Goal: Information Seeking & Learning: Learn about a topic

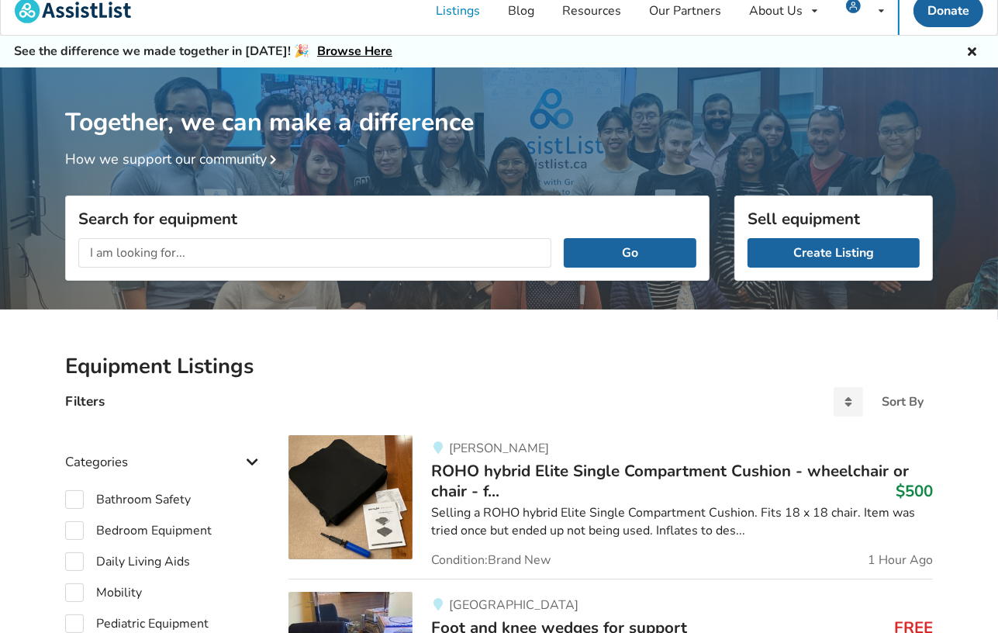
scroll to position [3, 0]
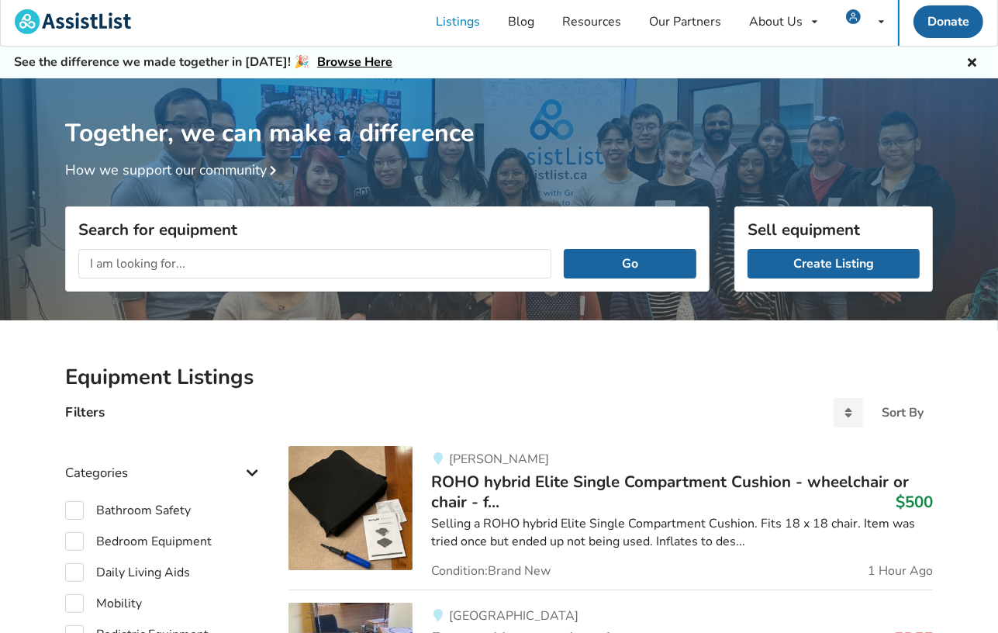
click at [124, 263] on input "text" at bounding box center [314, 263] width 473 height 29
type input "mobility scooters"
click at [608, 265] on button "Go" at bounding box center [630, 263] width 133 height 29
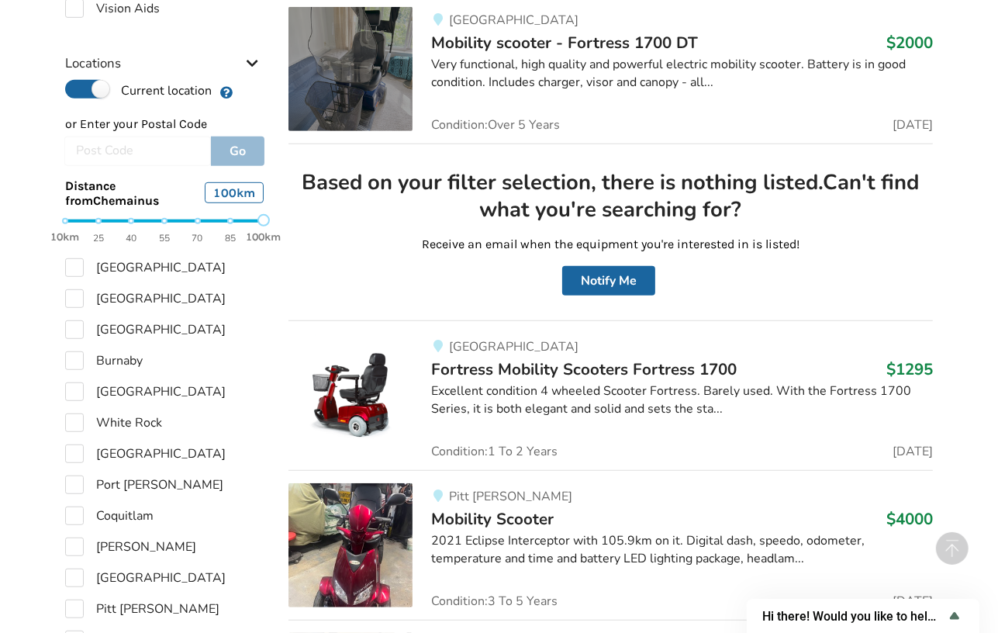
scroll to position [723, 0]
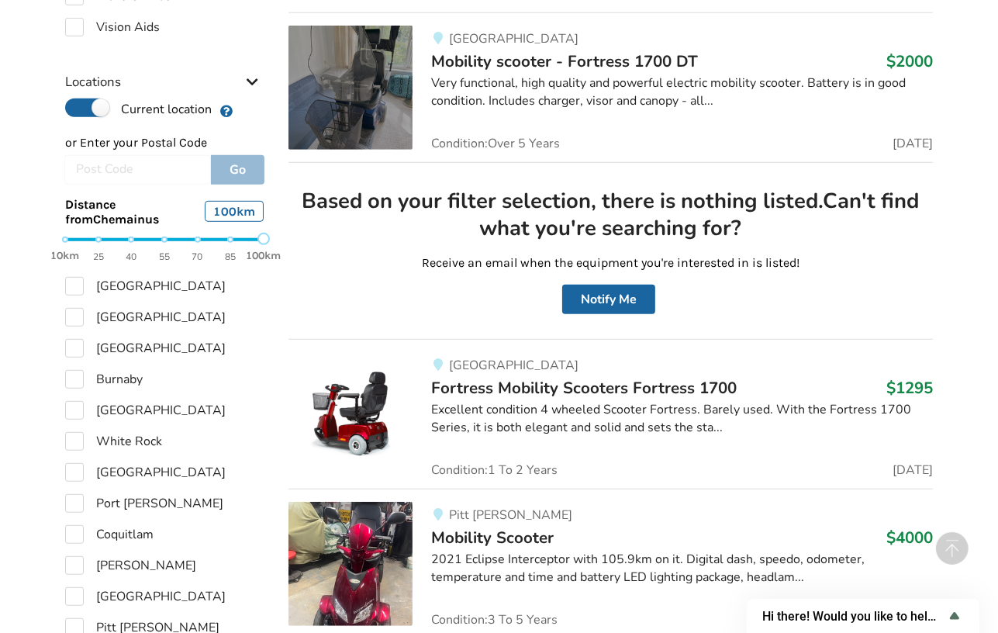
click at [84, 161] on div at bounding box center [137, 169] width 147 height 29
drag, startPoint x: 84, startPoint y: 161, endPoint x: 98, endPoint y: 167, distance: 15.3
click at [98, 167] on div at bounding box center [137, 169] width 147 height 29
drag, startPoint x: 102, startPoint y: 105, endPoint x: 25, endPoint y: 109, distance: 76.9
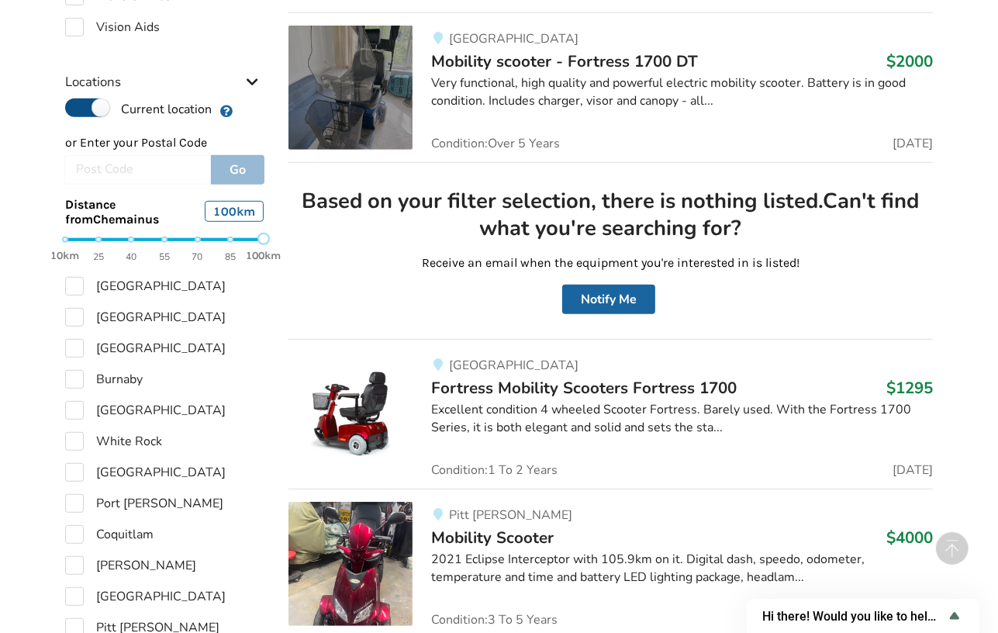
click at [75, 107] on label "Current location" at bounding box center [138, 108] width 147 height 20
radio input "false"
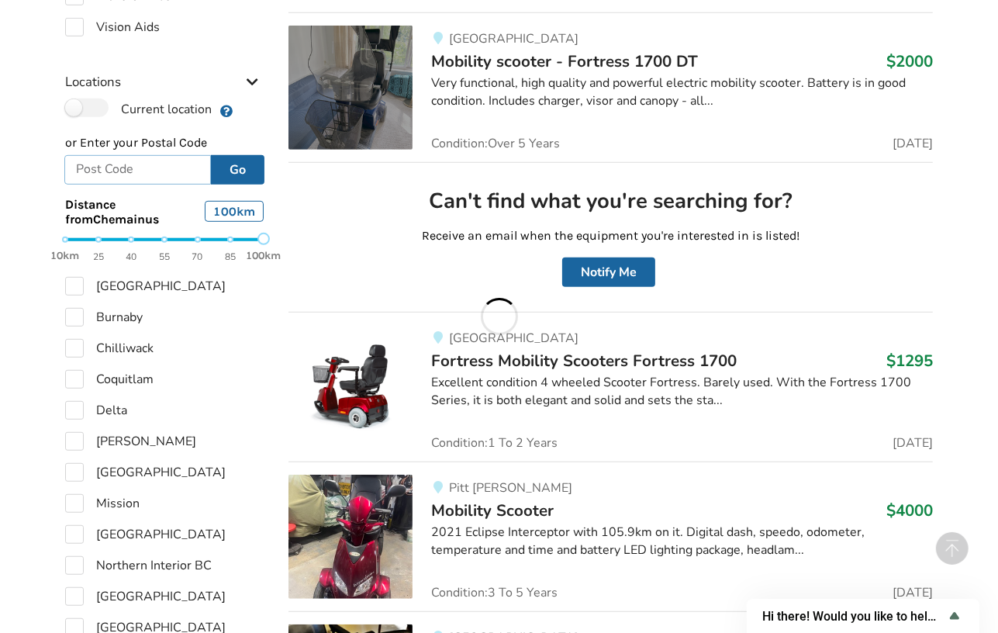
click at [94, 172] on input "text" at bounding box center [137, 169] width 147 height 29
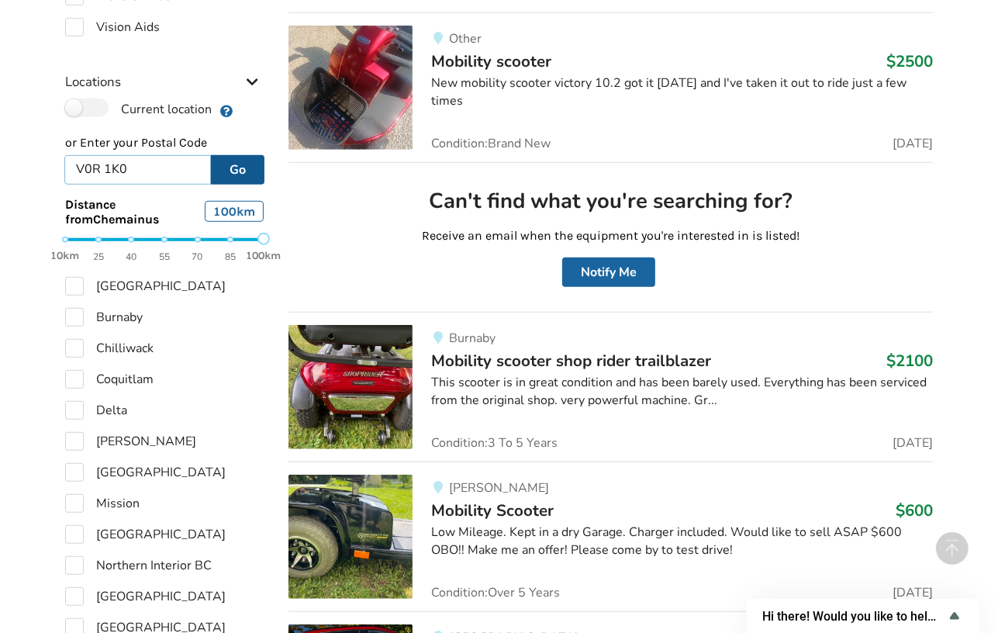
type input "V0R 1K0"
click at [236, 167] on button "Go" at bounding box center [238, 169] width 54 height 29
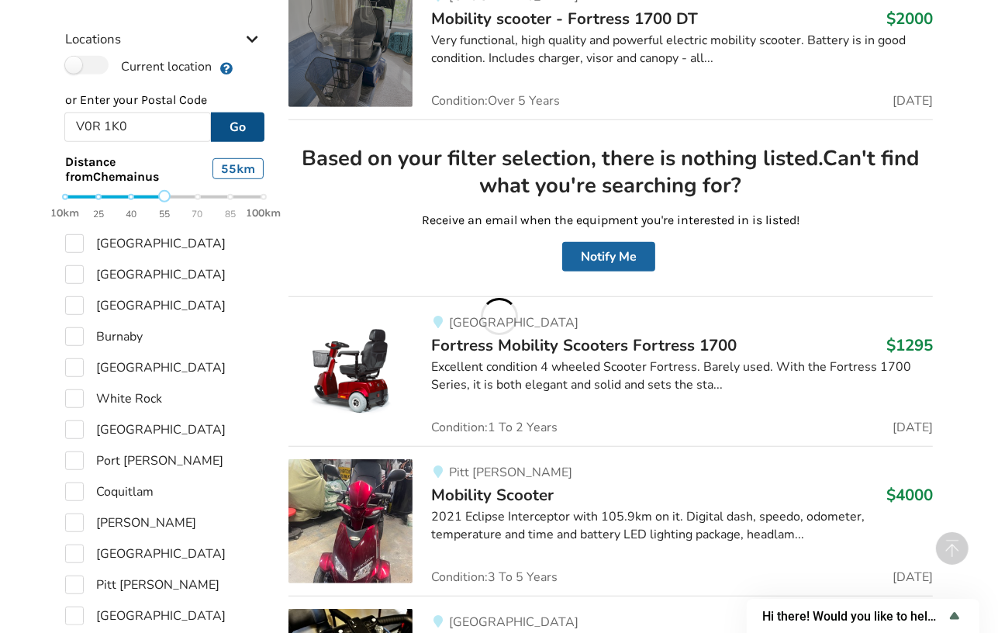
scroll to position [670, 0]
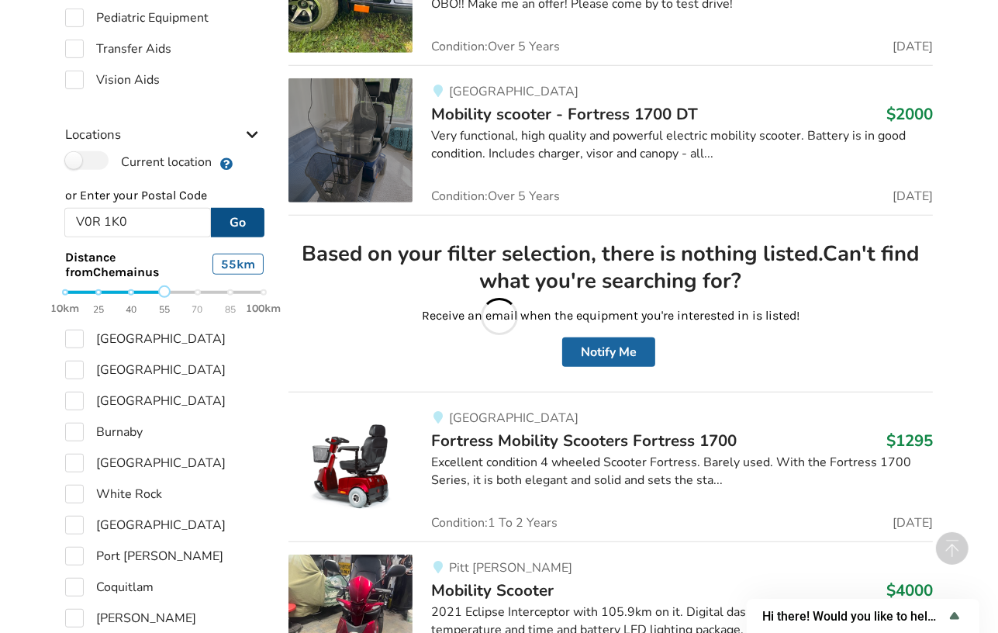
click at [160, 195] on div "or Enter your Postal Code V0R 1K0 Go Distance from [GEOGRAPHIC_DATA] 55 km 10km…" at bounding box center [164, 250] width 199 height 127
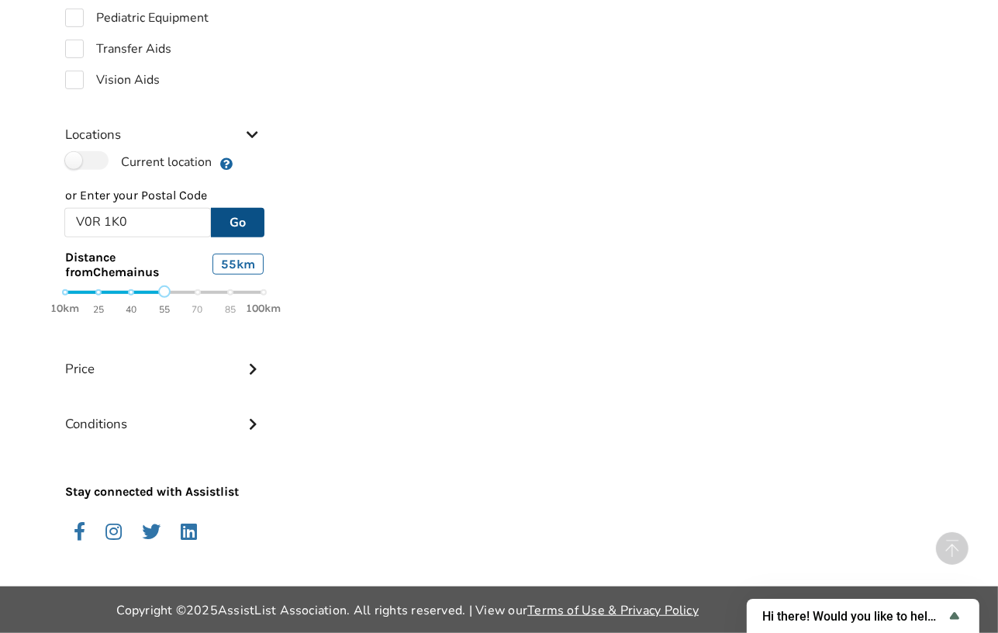
click at [242, 219] on button "Go" at bounding box center [238, 222] width 54 height 29
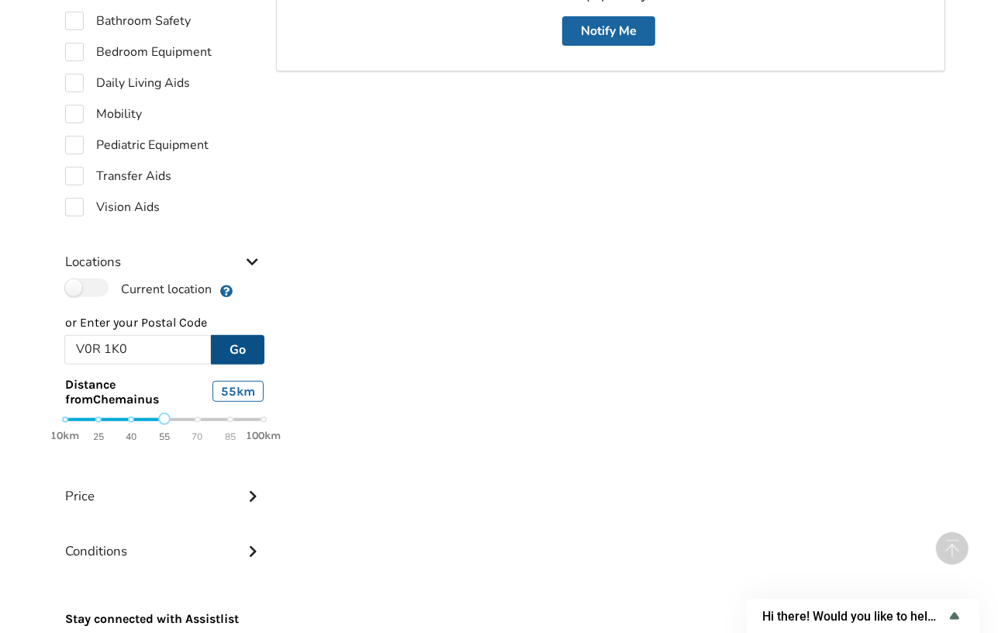
scroll to position [592, 0]
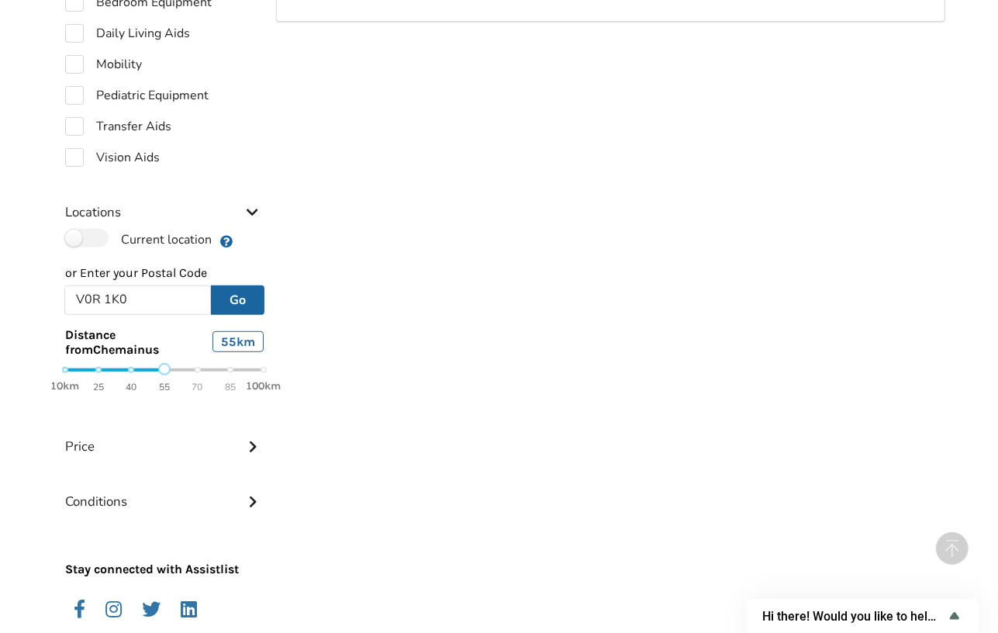
click at [244, 364] on div "10km 25 40 55 70 85 100km" at bounding box center [164, 377] width 223 height 27
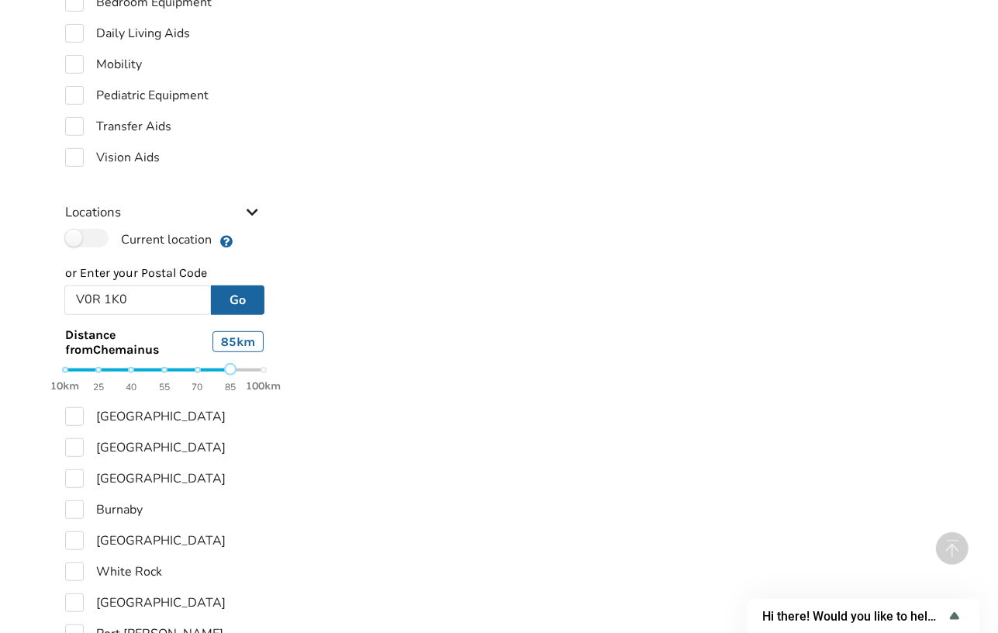
click at [233, 368] on div "10km 25 40 55 70 85 100km" at bounding box center [164, 377] width 199 height 27
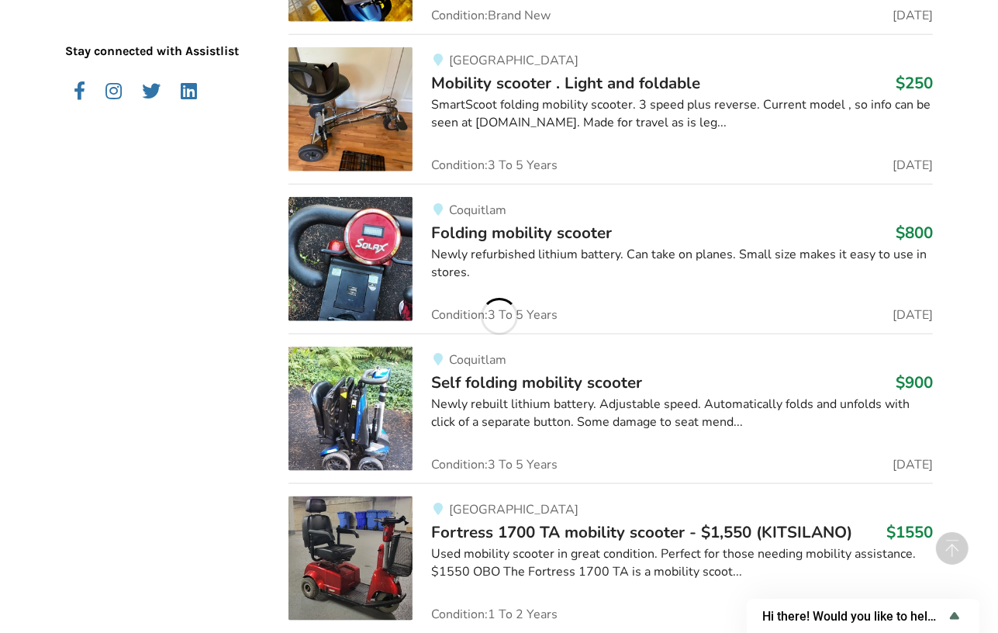
scroll to position [1576, 0]
